Goal: Navigation & Orientation: Find specific page/section

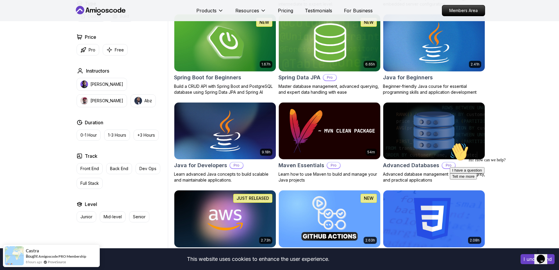
scroll to position [411, 0]
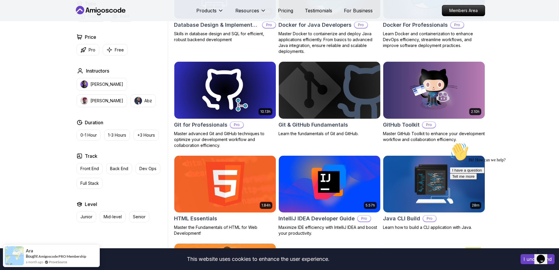
scroll to position [587, 0]
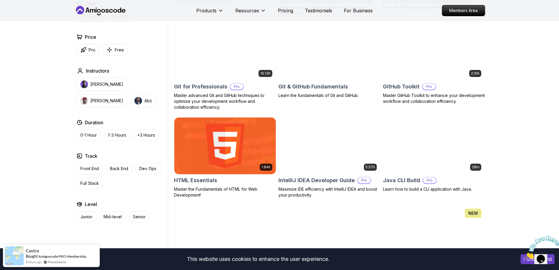
scroll to position [704, 0]
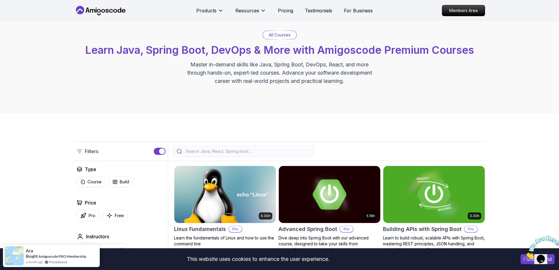
scroll to position [0, 0]
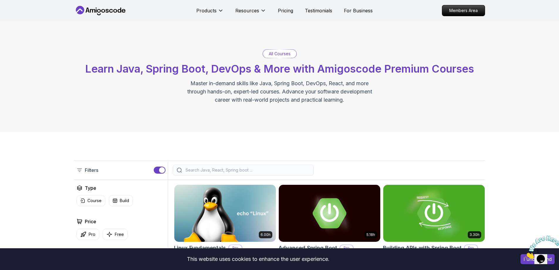
click at [96, 12] on icon at bounding box center [96, 11] width 1 height 4
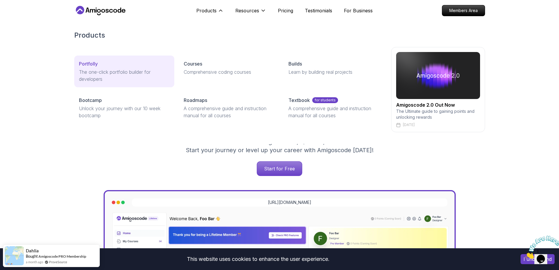
click at [110, 69] on p "The one-click portfolio builder for developers" at bounding box center [124, 75] width 91 height 14
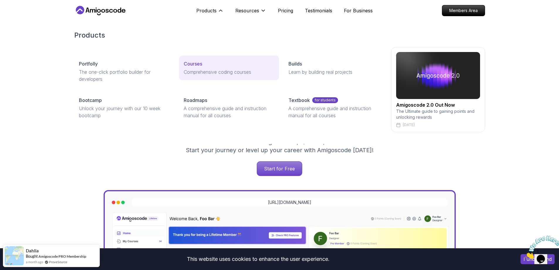
click at [221, 64] on div "Courses" at bounding box center [229, 63] width 91 height 7
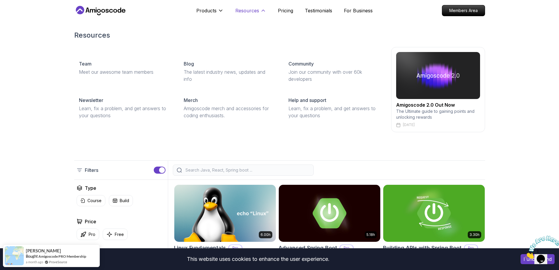
click at [242, 9] on p "Resources" at bounding box center [247, 10] width 24 height 7
